Goal: Task Accomplishment & Management: Use online tool/utility

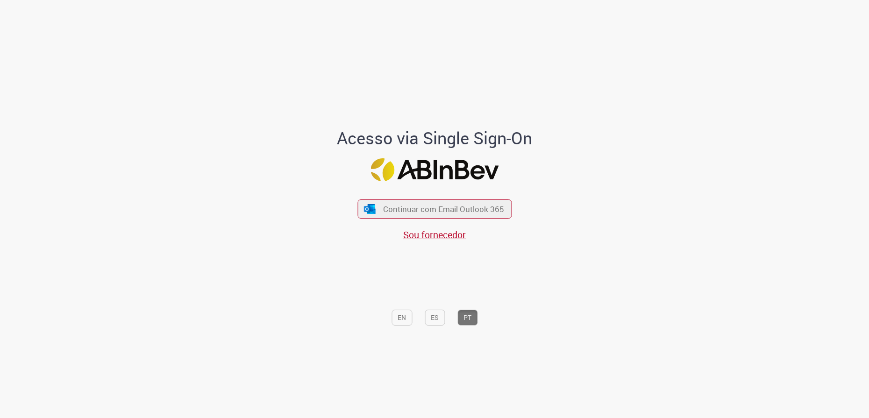
click at [458, 199] on div "Continuar com Email Outlook 365 Sou fornecedor" at bounding box center [435, 216] width 154 height 52
click at [467, 214] on span "Continuar com Email Outlook 365" at bounding box center [443, 209] width 123 height 11
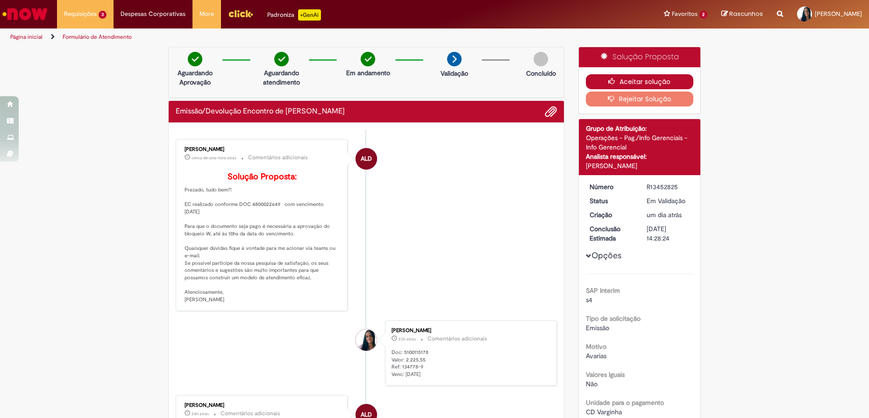
click at [591, 81] on button "Aceitar solução" at bounding box center [640, 81] width 108 height 15
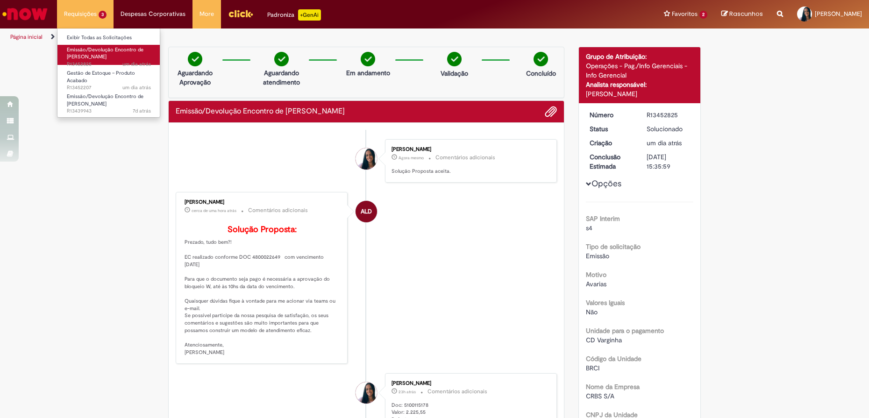
click at [93, 54] on span "Emissão/Devolução Encontro de [PERSON_NAME]" at bounding box center [105, 53] width 77 height 14
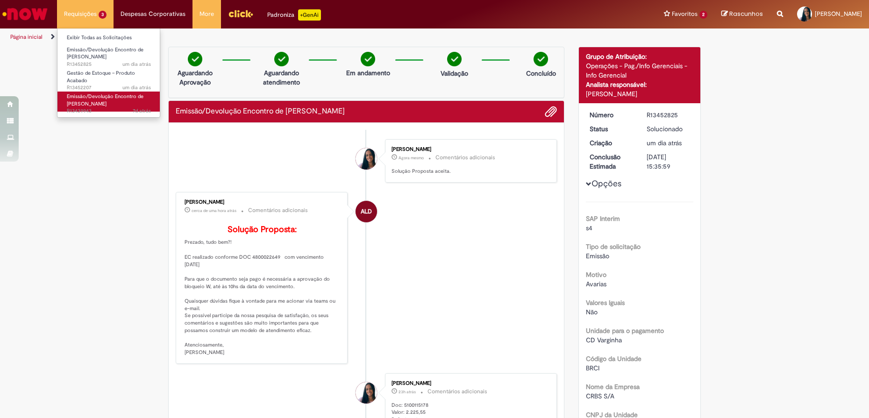
click at [89, 102] on span "Emissão/Devolução Encontro de [PERSON_NAME]" at bounding box center [105, 100] width 77 height 14
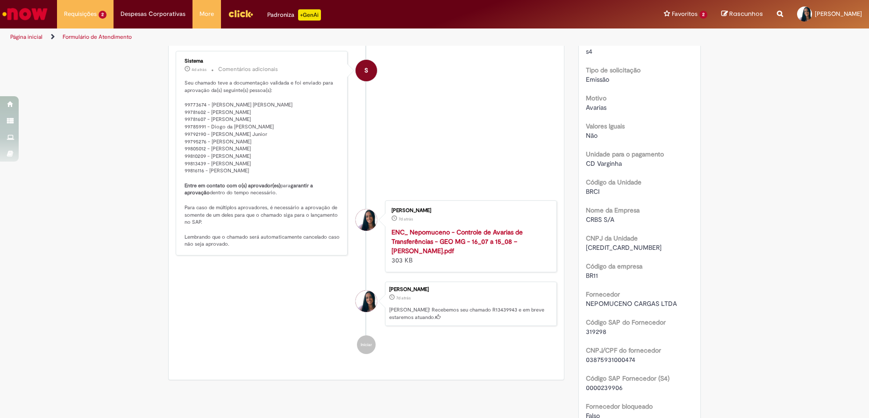
scroll to position [0, 0]
